Goal: Task Accomplishment & Management: Use online tool/utility

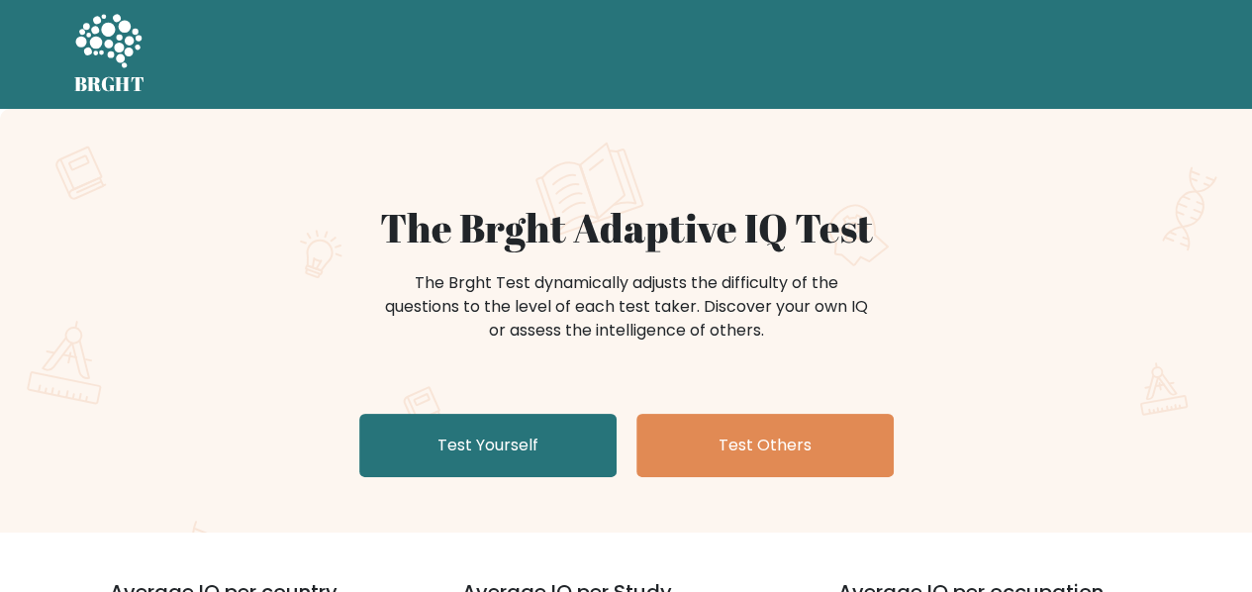
click at [350, 149] on div "The Brght Adaptive IQ Test The Brght Test dynamically adjusts the difficulty of…" at bounding box center [626, 321] width 1252 height 424
click at [309, 190] on div "The Brght Adaptive IQ Test The Brght Test dynamically adjusts the difficulty of…" at bounding box center [626, 321] width 1252 height 424
drag, startPoint x: 645, startPoint y: 9, endPoint x: 575, endPoint y: 218, distance: 220.3
click at [575, 218] on h1 "The Brght Adaptive IQ Test" at bounding box center [627, 228] width 966 height 48
click at [172, 280] on div "The Brght Test dynamically adjusts the difficulty of the questions to the level…" at bounding box center [627, 316] width 966 height 99
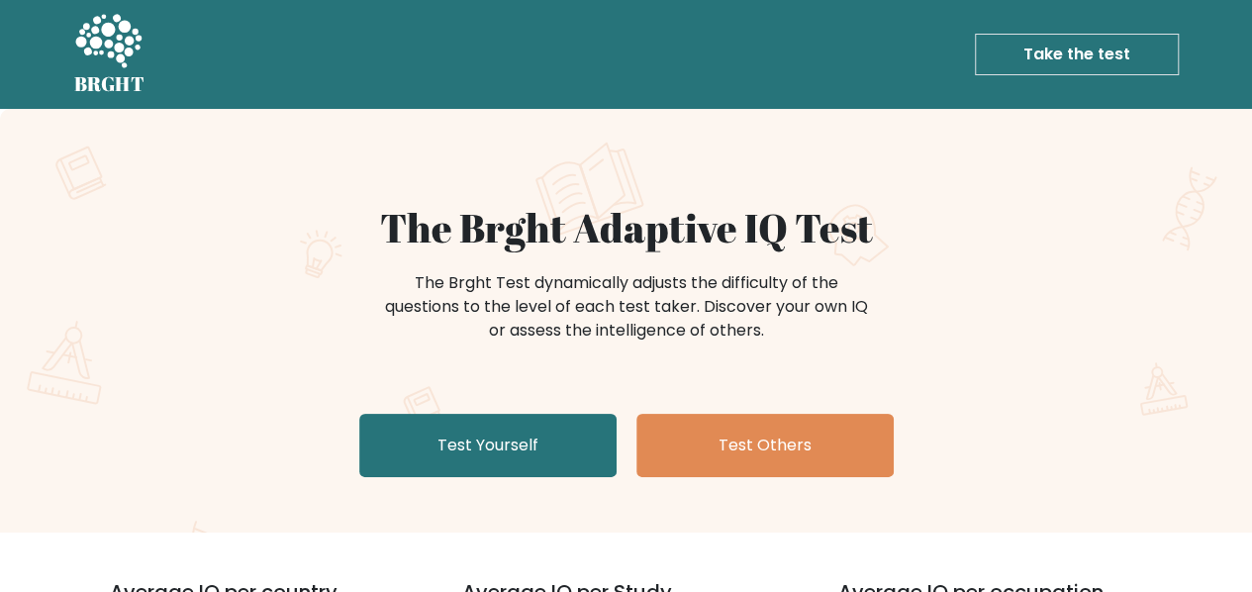
click at [277, 135] on div "The Brght Adaptive IQ Test The Brght Test dynamically adjusts the difficulty of…" at bounding box center [626, 321] width 1252 height 424
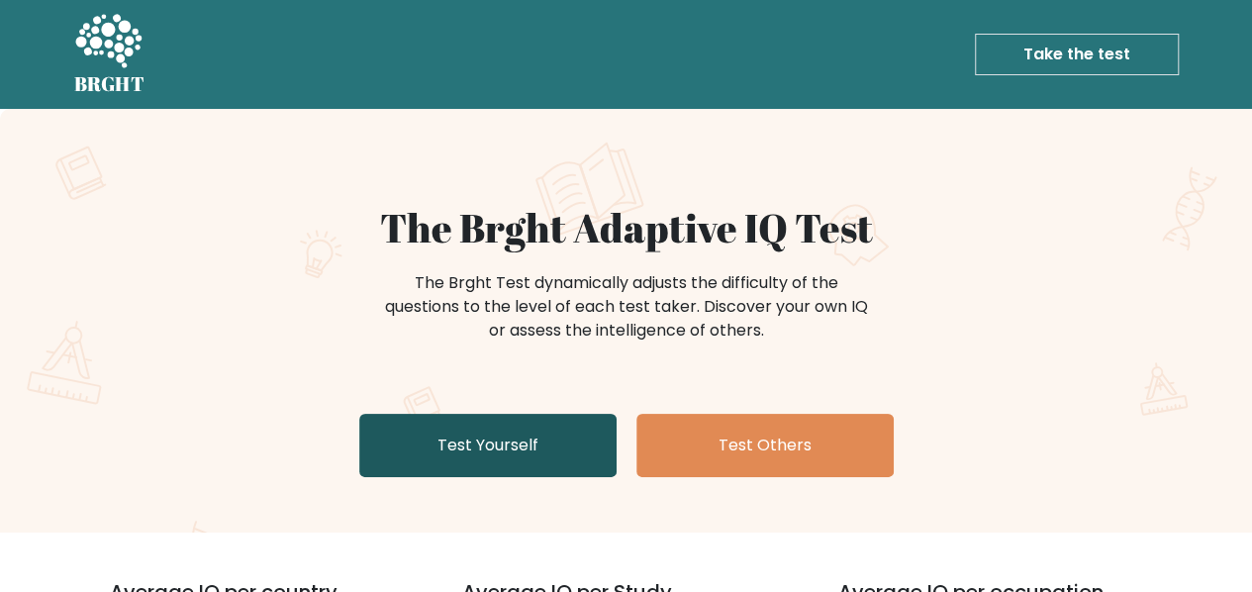
click at [458, 448] on link "Test Yourself" at bounding box center [487, 445] width 257 height 63
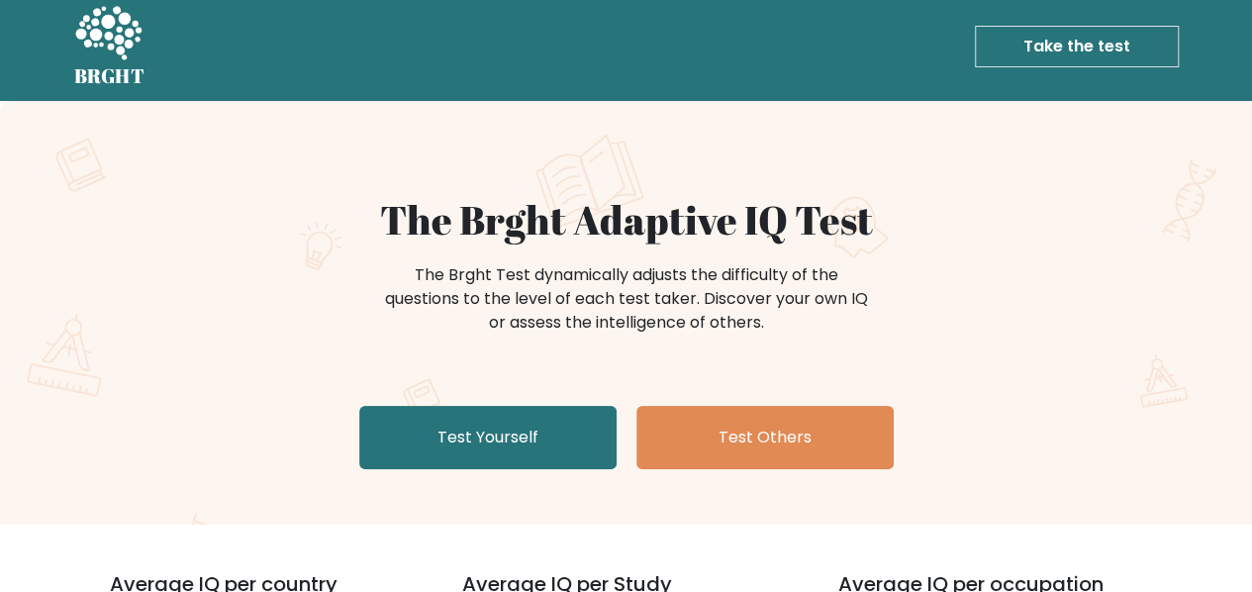
scroll to position [6, 0]
